Goal: Book appointment/travel/reservation

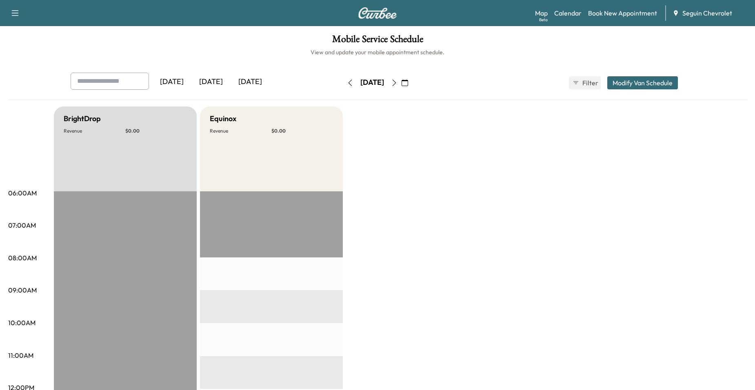
click at [408, 81] on icon "button" at bounding box center [405, 83] width 7 height 7
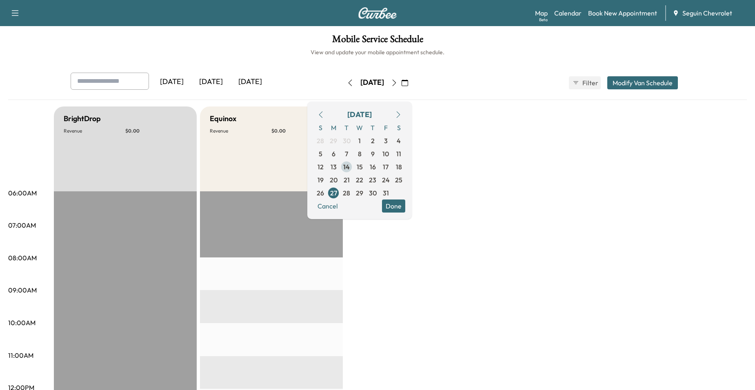
click at [350, 165] on span "14" at bounding box center [346, 167] width 7 height 10
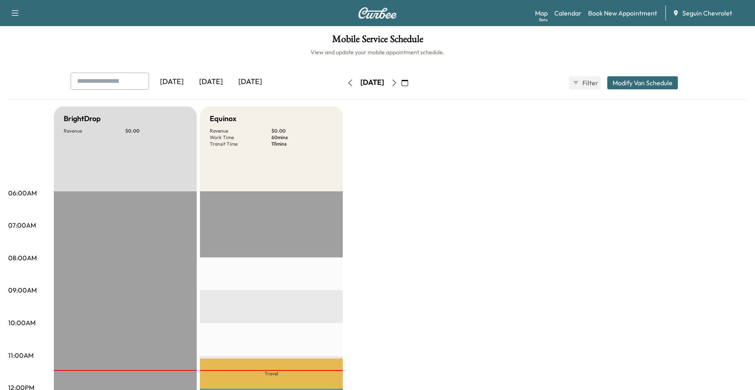
click at [401, 85] on div "[DATE]" at bounding box center [372, 82] width 58 height 13
click at [398, 83] on icon "button" at bounding box center [394, 83] width 7 height 7
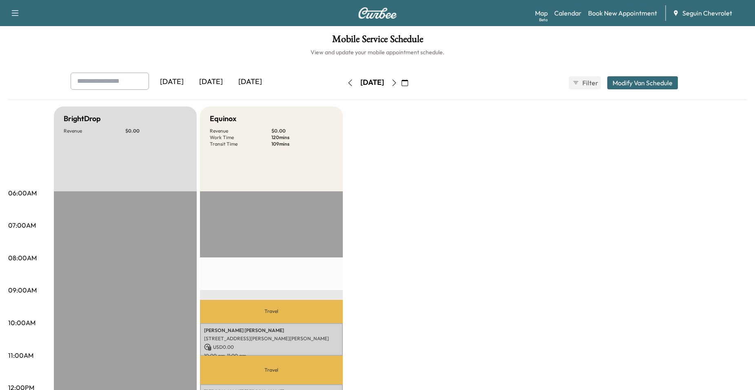
click at [398, 83] on icon "button" at bounding box center [394, 83] width 7 height 7
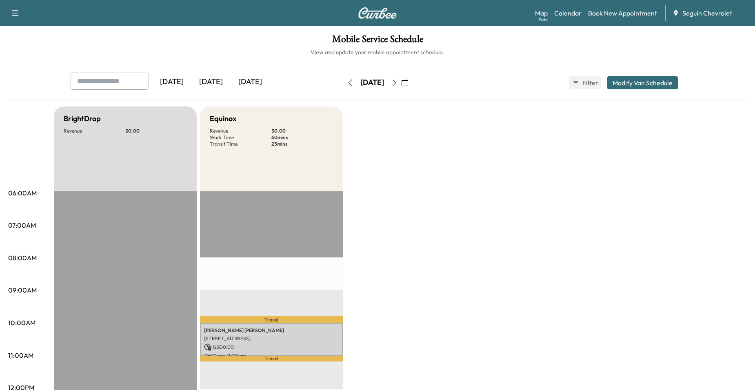
click at [398, 80] on icon "button" at bounding box center [394, 83] width 7 height 7
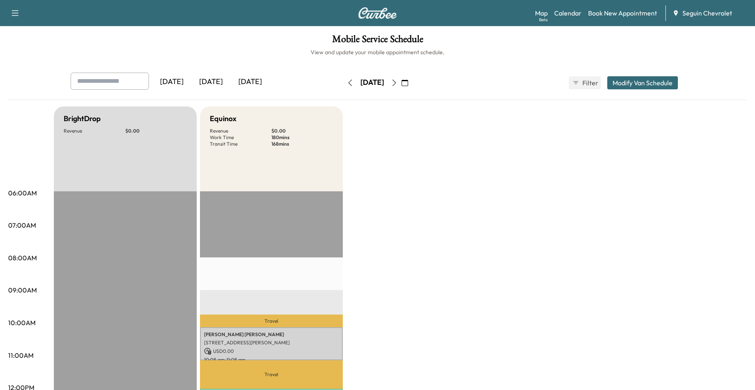
click at [398, 80] on icon "button" at bounding box center [394, 83] width 7 height 7
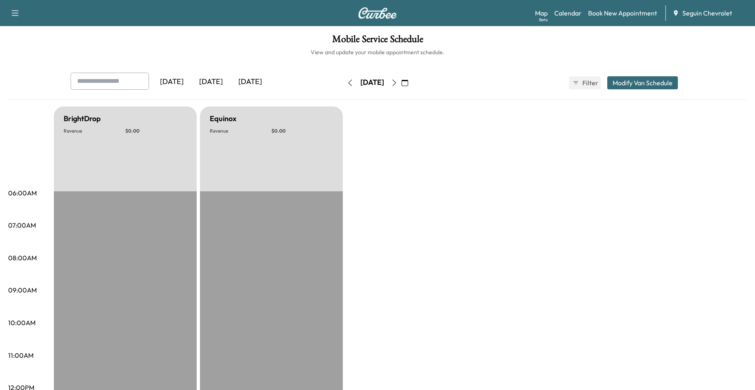
click at [398, 80] on icon "button" at bounding box center [394, 83] width 7 height 7
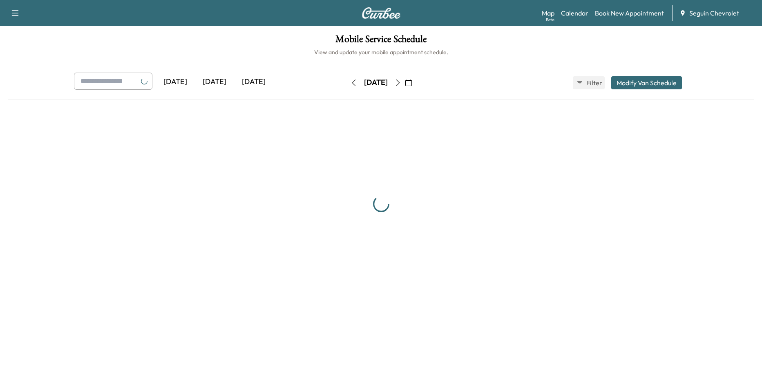
click at [401, 80] on icon "button" at bounding box center [397, 83] width 7 height 7
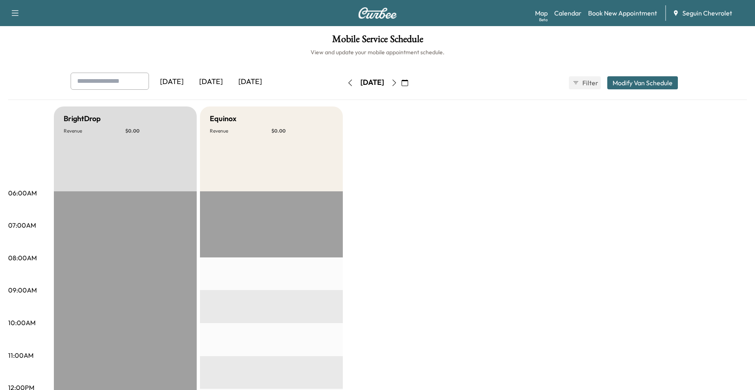
click at [397, 80] on icon "button" at bounding box center [395, 83] width 4 height 7
click at [398, 80] on icon "button" at bounding box center [394, 83] width 7 height 7
click at [401, 80] on button "button" at bounding box center [395, 82] width 14 height 13
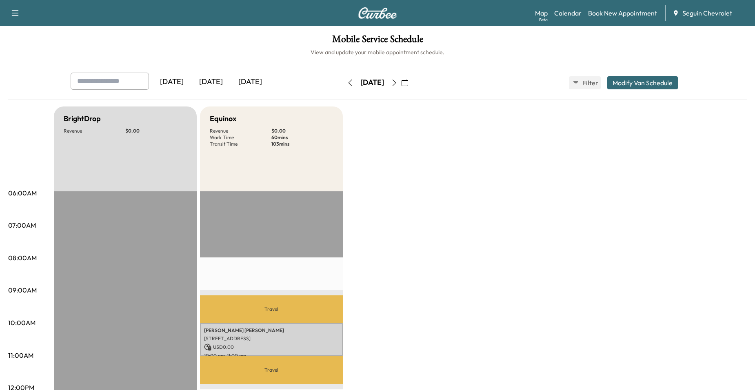
click at [398, 81] on icon "button" at bounding box center [394, 83] width 7 height 7
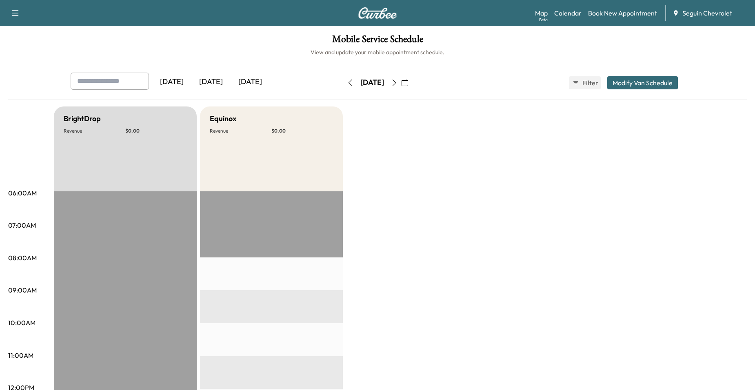
click at [398, 81] on icon "button" at bounding box center [394, 83] width 7 height 7
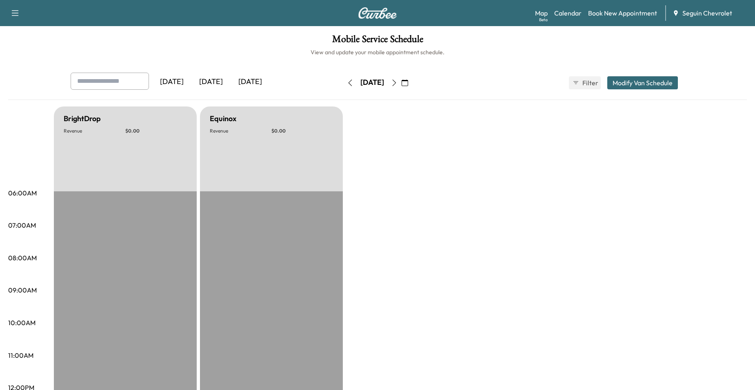
click at [398, 81] on icon "button" at bounding box center [394, 83] width 7 height 7
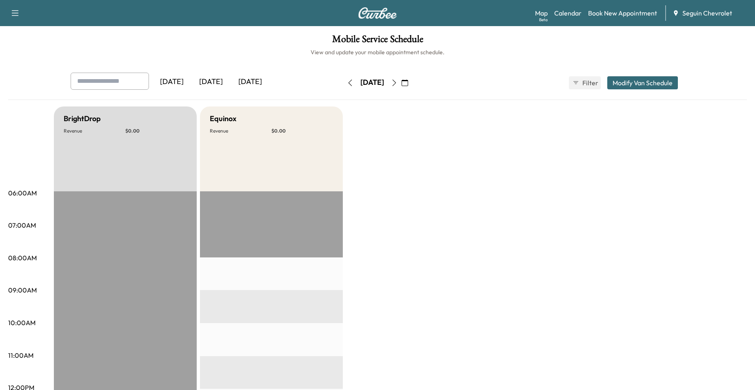
click at [398, 81] on icon "button" at bounding box center [394, 83] width 7 height 7
click at [401, 81] on button "button" at bounding box center [395, 82] width 14 height 13
click at [398, 81] on icon "button" at bounding box center [394, 83] width 7 height 7
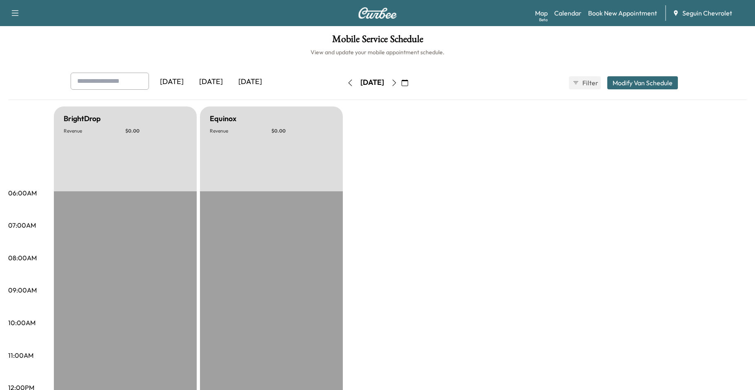
click at [401, 81] on button "button" at bounding box center [395, 82] width 14 height 13
click at [398, 81] on icon "button" at bounding box center [394, 83] width 7 height 7
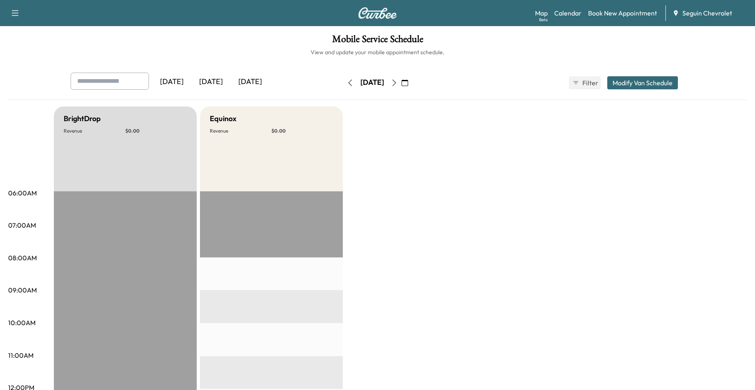
click at [398, 81] on icon "button" at bounding box center [394, 83] width 7 height 7
click at [401, 81] on div "[DATE]" at bounding box center [372, 82] width 58 height 13
click at [401, 81] on button "button" at bounding box center [395, 82] width 14 height 13
click at [398, 81] on icon "button" at bounding box center [394, 83] width 7 height 7
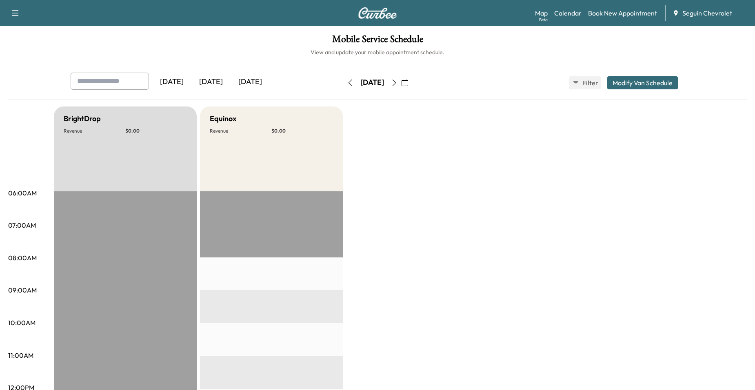
click at [412, 81] on button "button" at bounding box center [405, 82] width 14 height 13
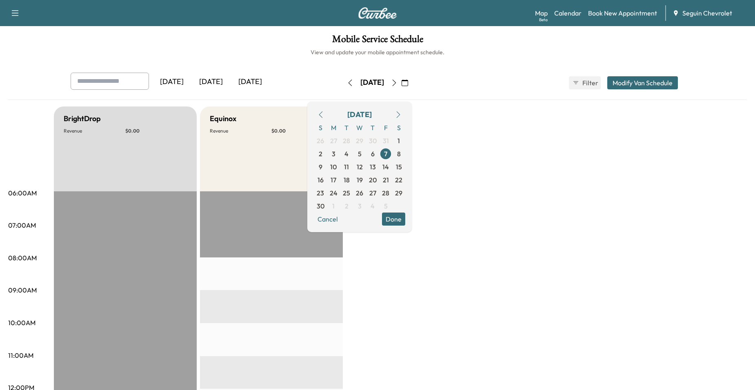
click at [412, 81] on button "button" at bounding box center [405, 82] width 14 height 13
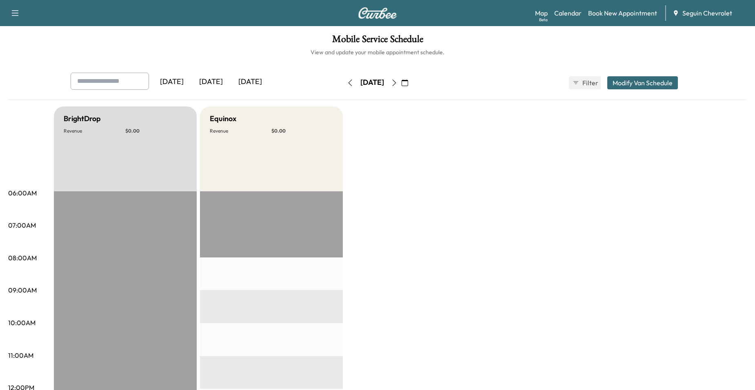
click at [398, 82] on icon "button" at bounding box center [394, 83] width 7 height 7
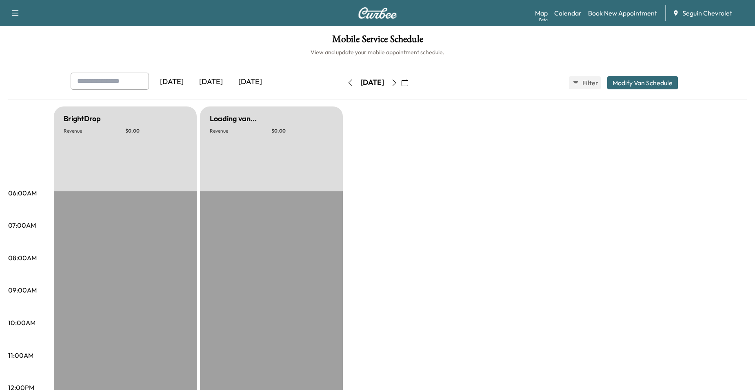
click at [401, 82] on button "button" at bounding box center [395, 82] width 14 height 13
click at [398, 82] on icon "button" at bounding box center [394, 83] width 7 height 7
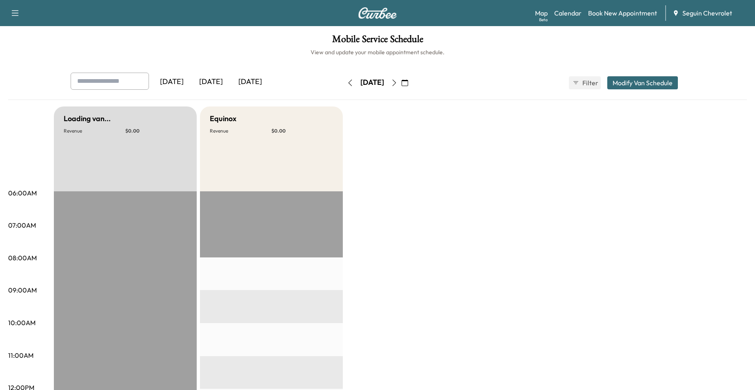
click at [401, 82] on button "button" at bounding box center [395, 82] width 14 height 13
click at [408, 81] on icon "button" at bounding box center [405, 83] width 7 height 7
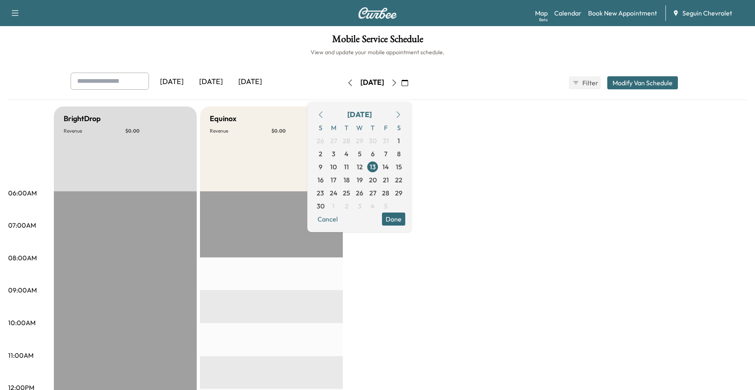
click at [328, 115] on button "button" at bounding box center [321, 114] width 14 height 13
click at [328, 114] on button "button" at bounding box center [321, 114] width 14 height 13
click at [324, 114] on icon "button" at bounding box center [321, 114] width 7 height 7
click at [350, 167] on span "14" at bounding box center [346, 167] width 7 height 10
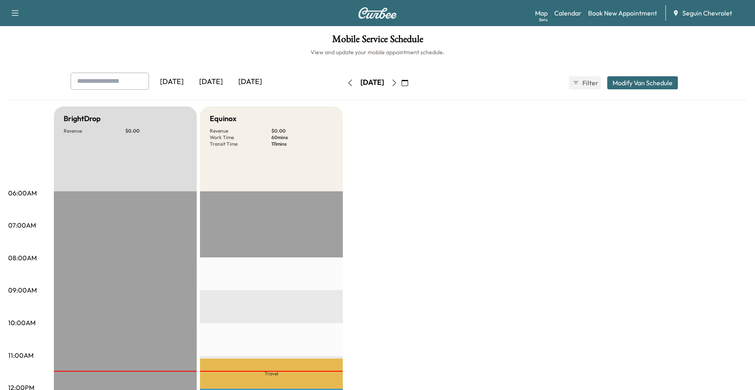
click at [401, 86] on button "button" at bounding box center [395, 82] width 14 height 13
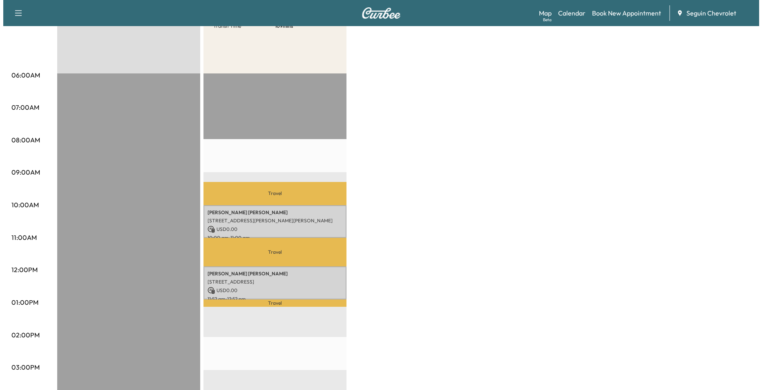
scroll to position [123, 0]
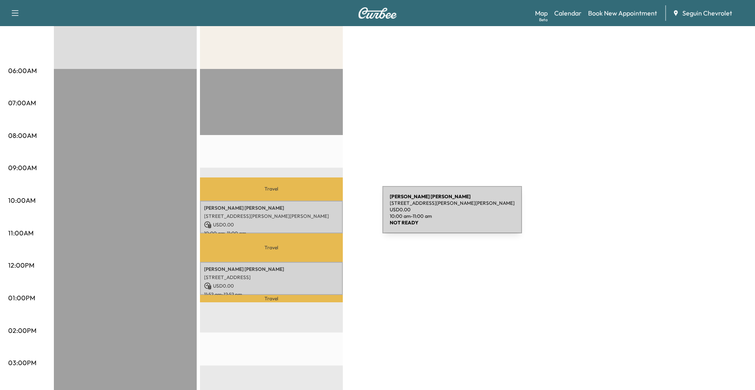
click at [320, 216] on p "[STREET_ADDRESS][PERSON_NAME][PERSON_NAME]" at bounding box center [271, 216] width 135 height 7
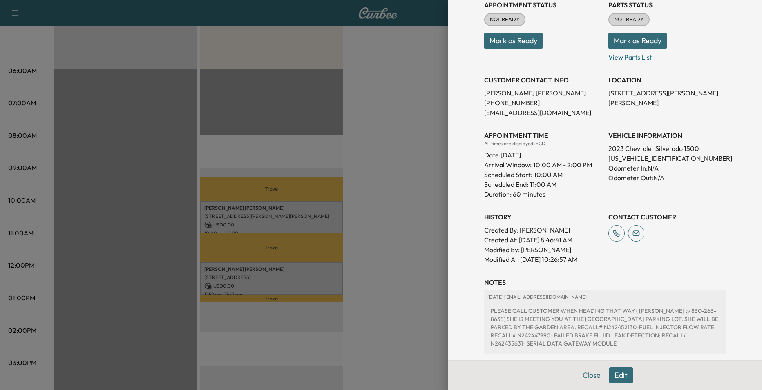
scroll to position [157, 0]
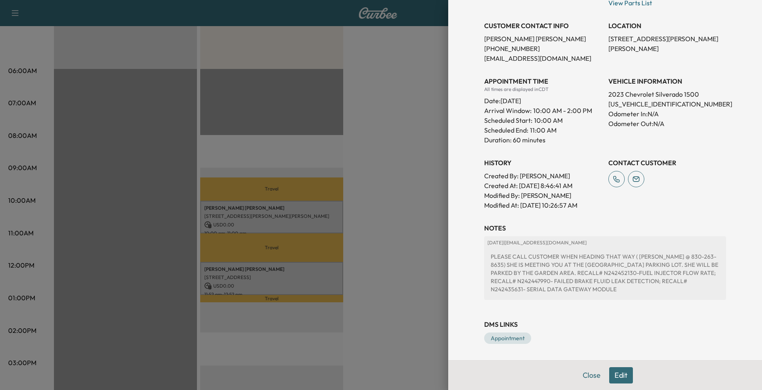
drag, startPoint x: 406, startPoint y: 198, endPoint x: 401, endPoint y: 200, distance: 5.4
click at [404, 198] on div at bounding box center [381, 195] width 762 height 390
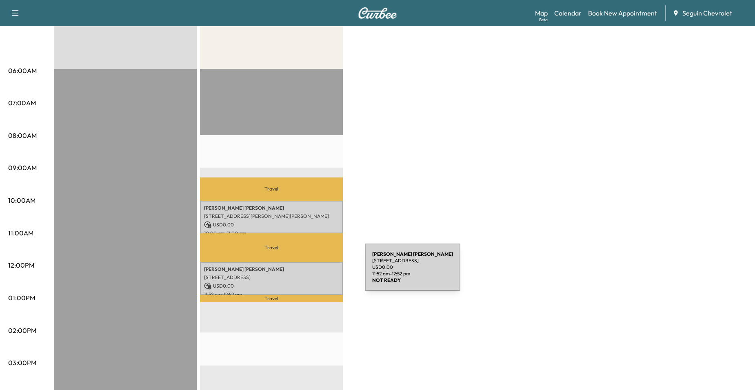
click at [299, 278] on p "[STREET_ADDRESS]" at bounding box center [271, 277] width 135 height 7
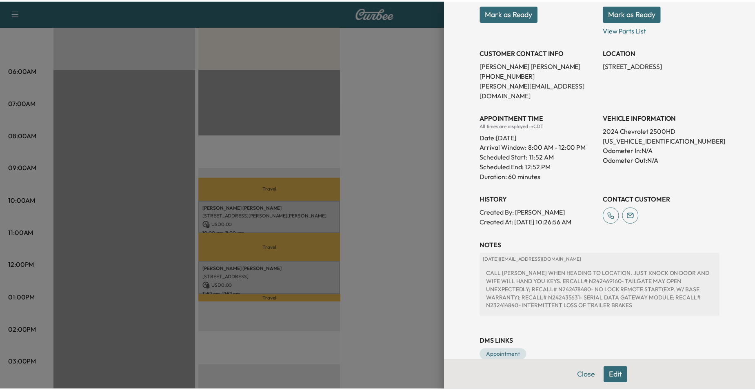
scroll to position [137, 0]
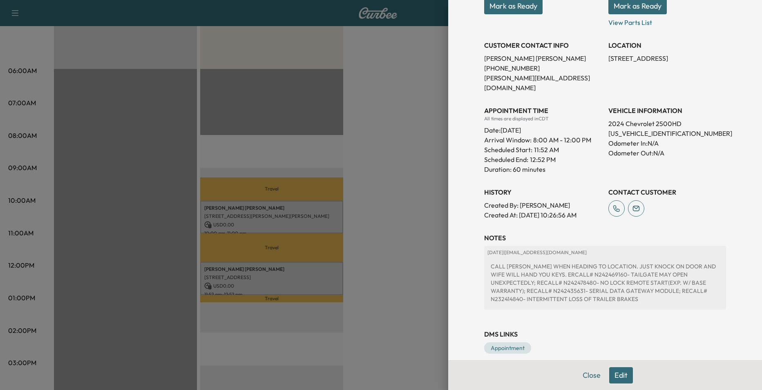
click at [428, 220] on div at bounding box center [381, 195] width 762 height 390
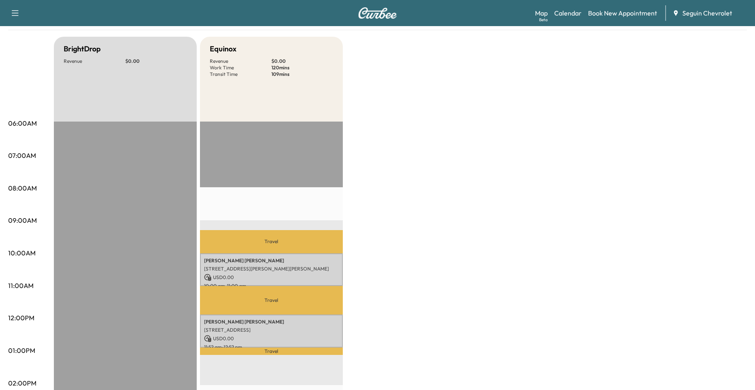
scroll to position [0, 0]
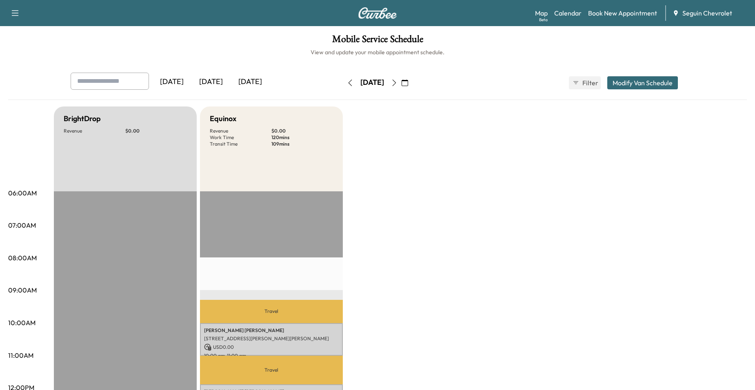
click at [401, 89] on button "button" at bounding box center [395, 82] width 14 height 13
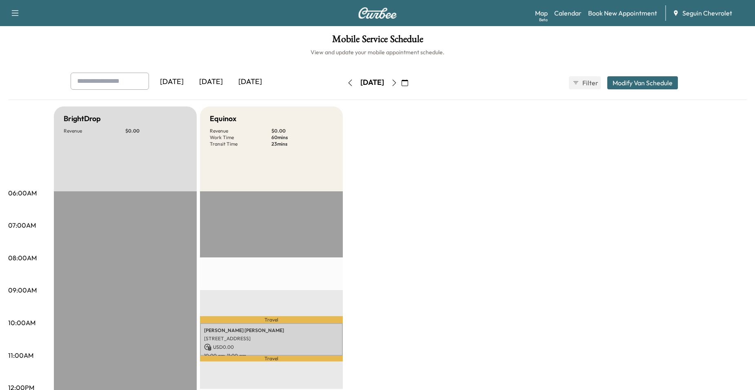
click at [401, 86] on button "button" at bounding box center [395, 82] width 14 height 13
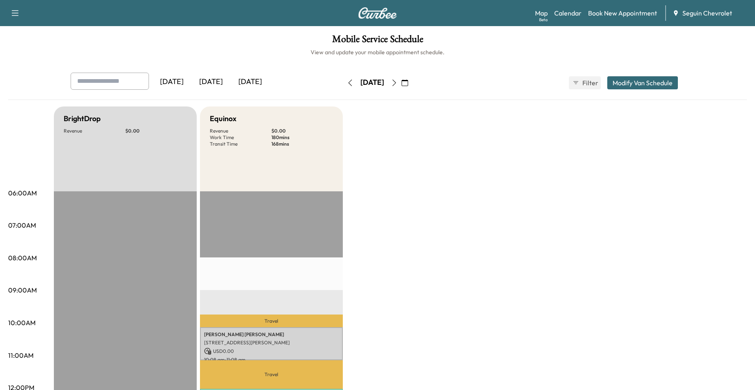
click at [401, 84] on button "button" at bounding box center [395, 82] width 14 height 13
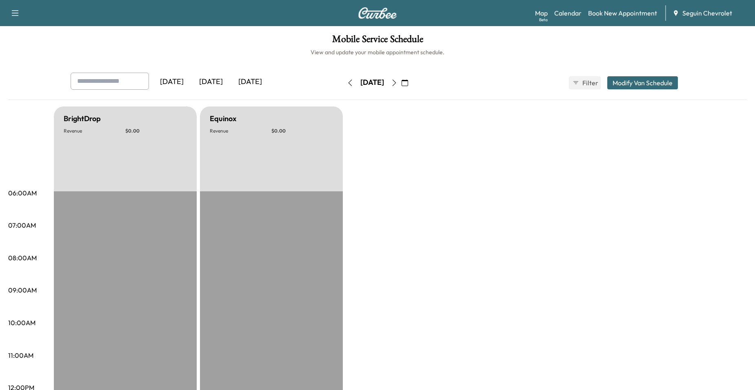
click at [401, 84] on button "button" at bounding box center [395, 82] width 14 height 13
click at [398, 84] on icon "button" at bounding box center [394, 83] width 7 height 7
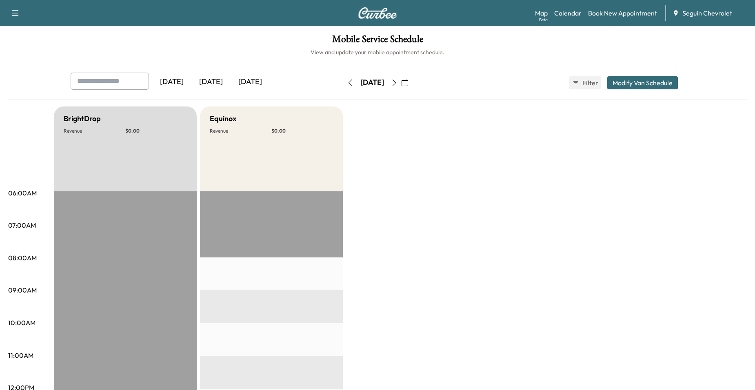
click at [398, 86] on icon "button" at bounding box center [394, 83] width 7 height 7
click at [398, 82] on icon "button" at bounding box center [394, 83] width 7 height 7
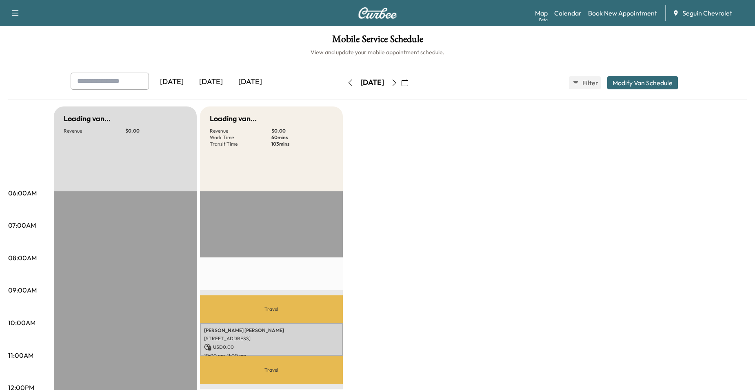
click at [398, 81] on icon "button" at bounding box center [394, 83] width 7 height 7
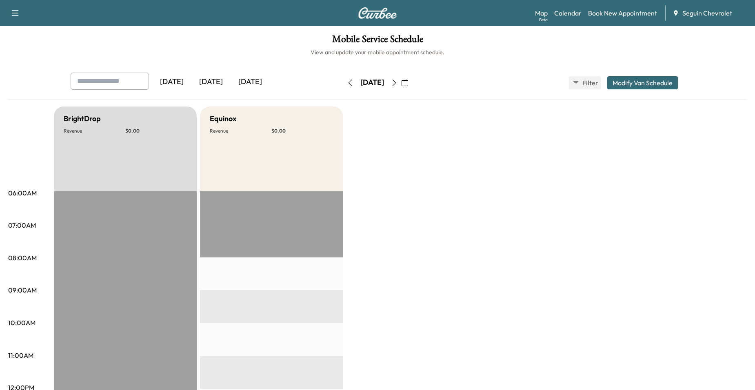
click at [320, 84] on div "[DATE] [DATE] [DATE] [DATE] October 2025 S M T W T F S 28 29 30 1 2 3 4 5 6 7 8…" at bounding box center [377, 83] width 627 height 20
click at [347, 82] on icon "button" at bounding box center [350, 83] width 7 height 7
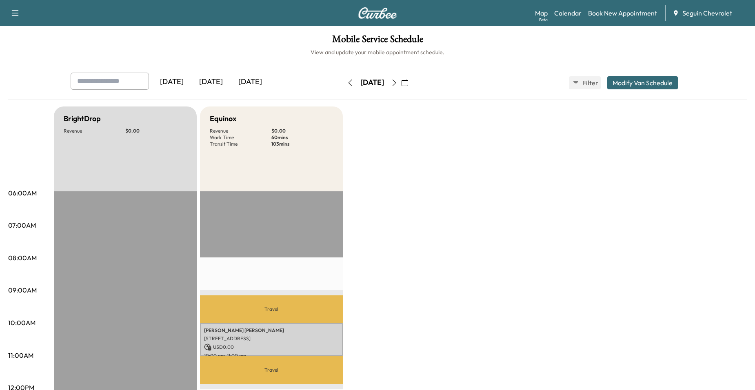
click at [408, 85] on icon "button" at bounding box center [405, 83] width 7 height 7
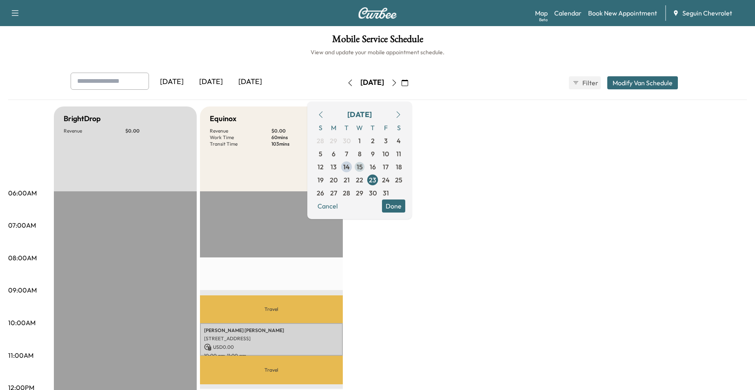
click at [363, 172] on span "15" at bounding box center [360, 167] width 6 height 10
